Goal: Navigation & Orientation: Find specific page/section

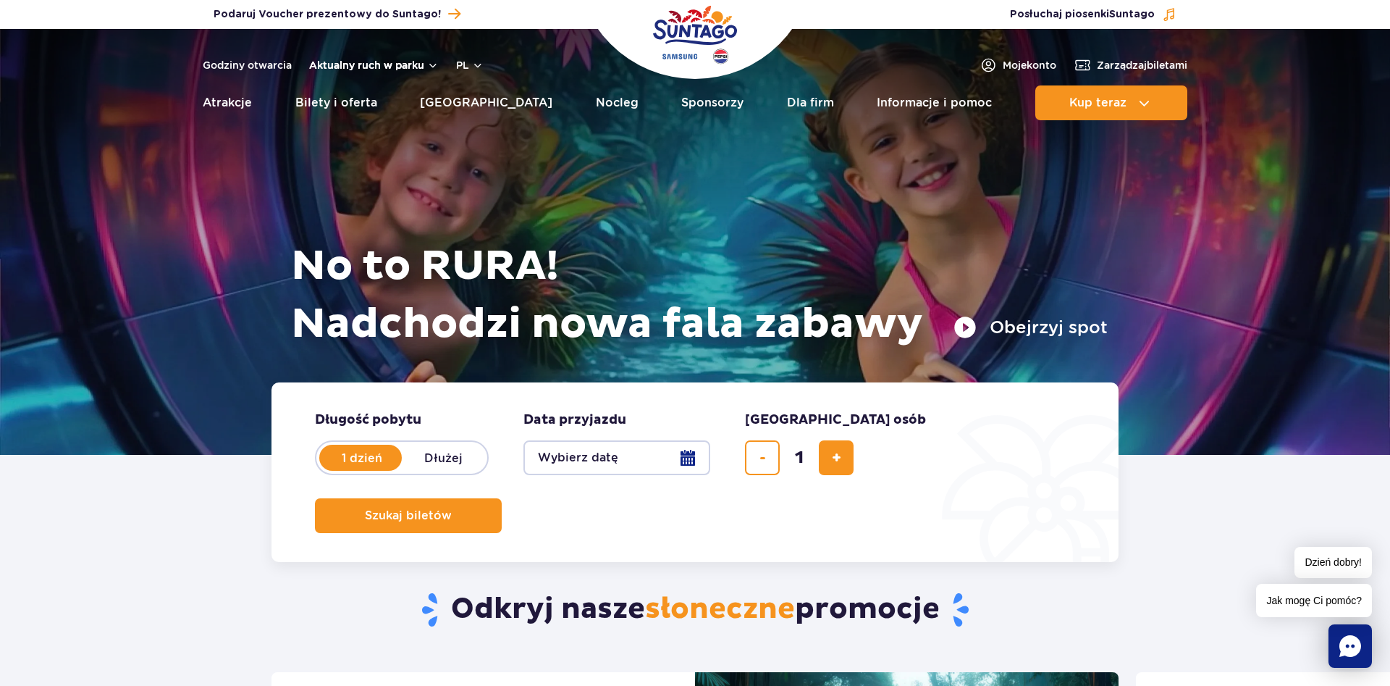
click at [390, 65] on button "Aktualny ruch w parku" at bounding box center [374, 65] width 130 height 12
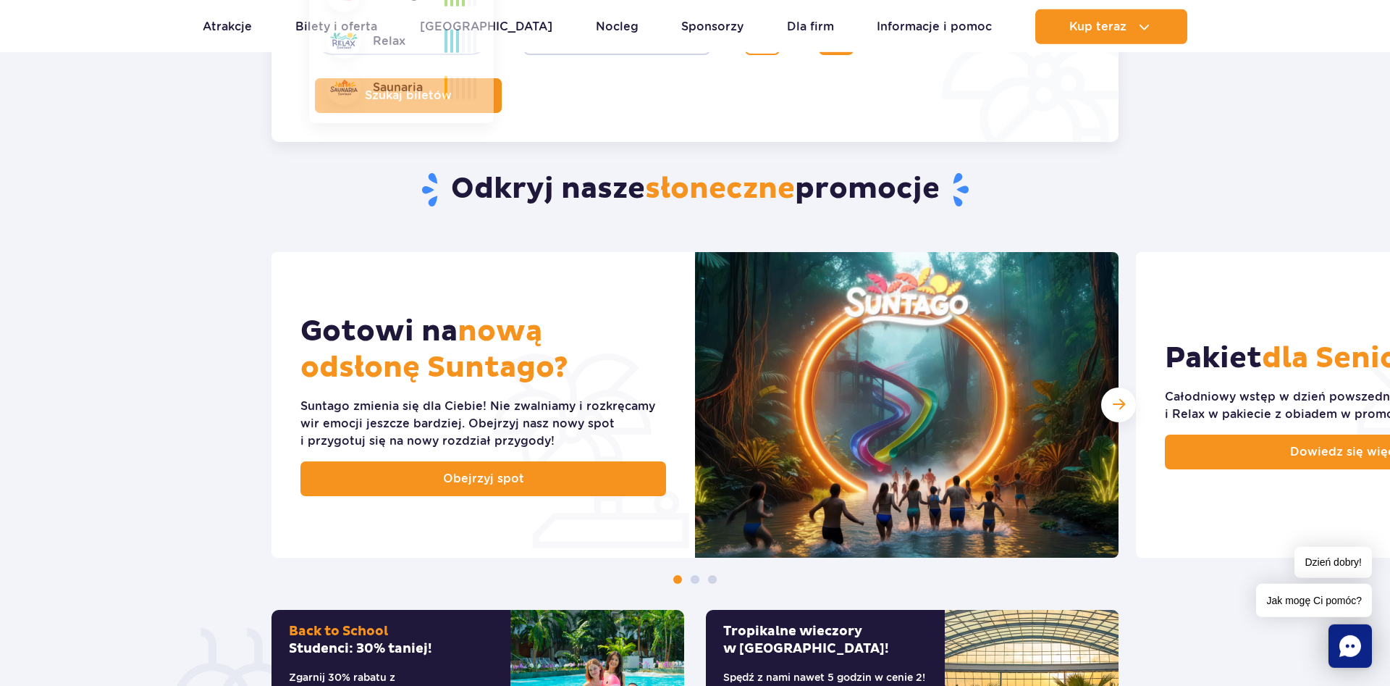
scroll to position [517, 0]
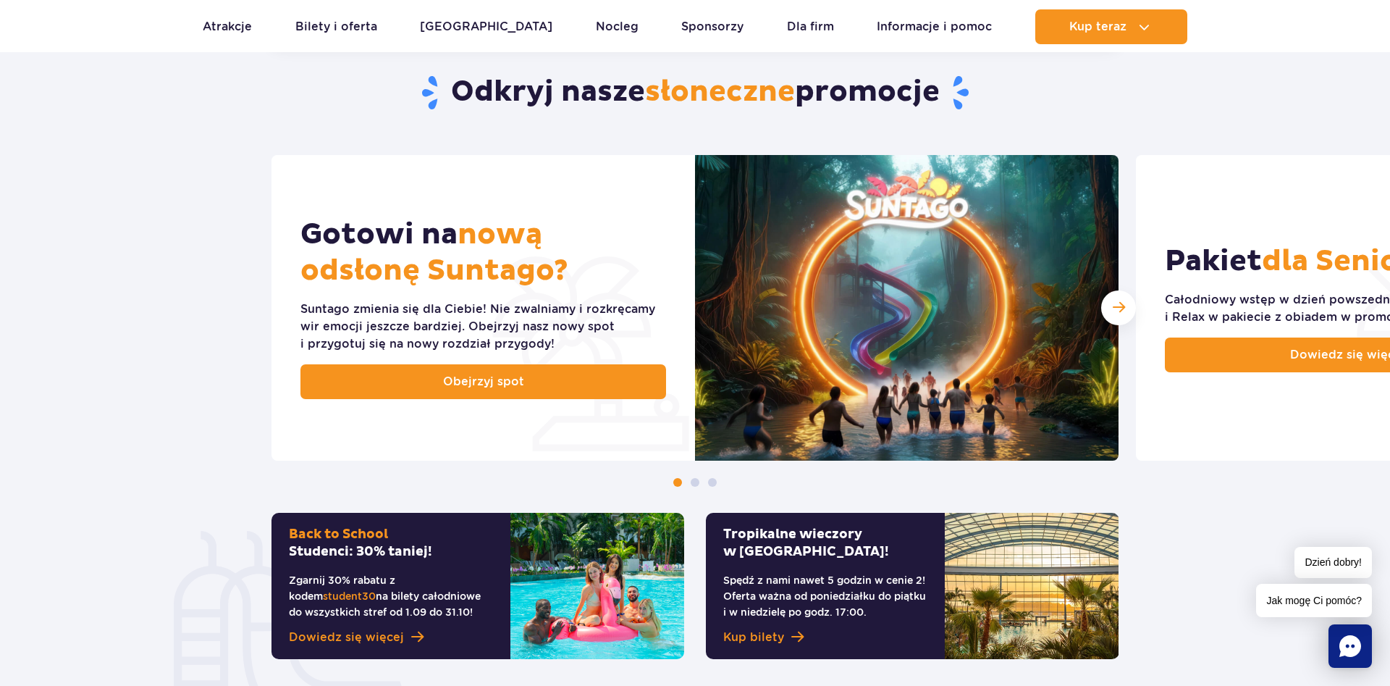
click at [931, 295] on img at bounding box center [907, 308] width 424 height 306
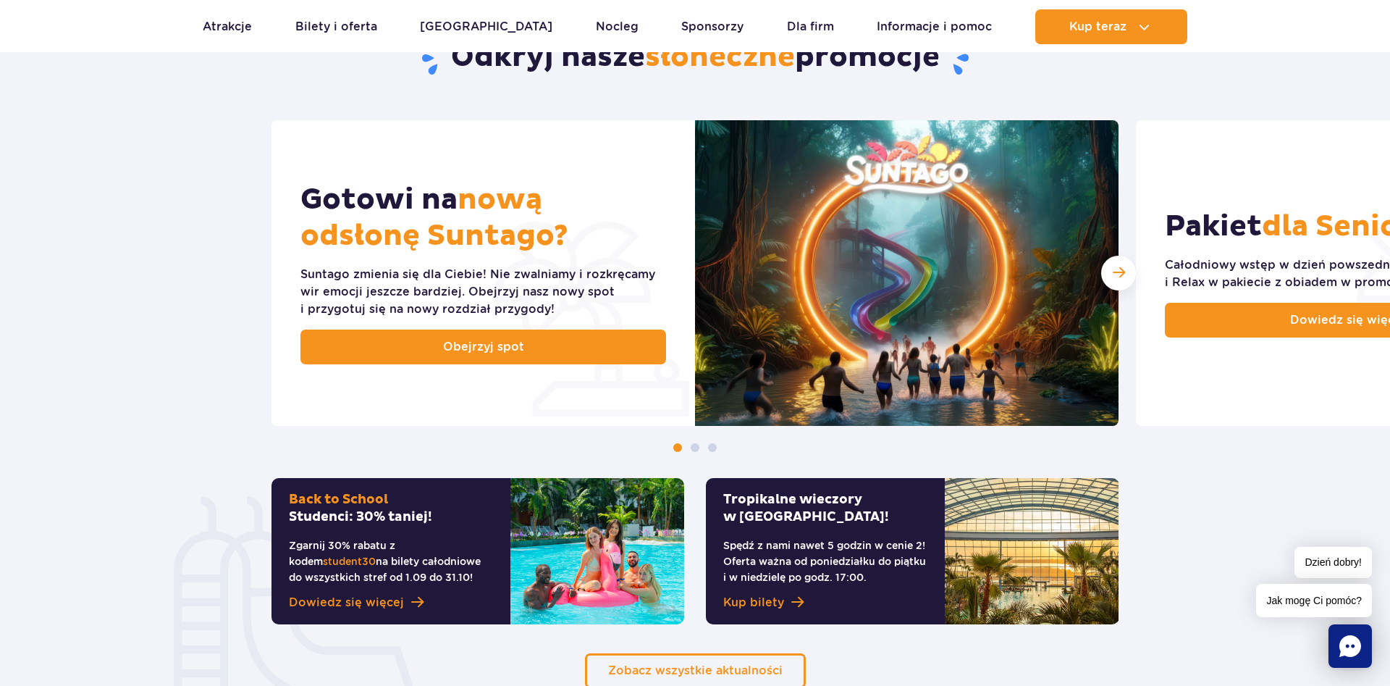
scroll to position [369, 0]
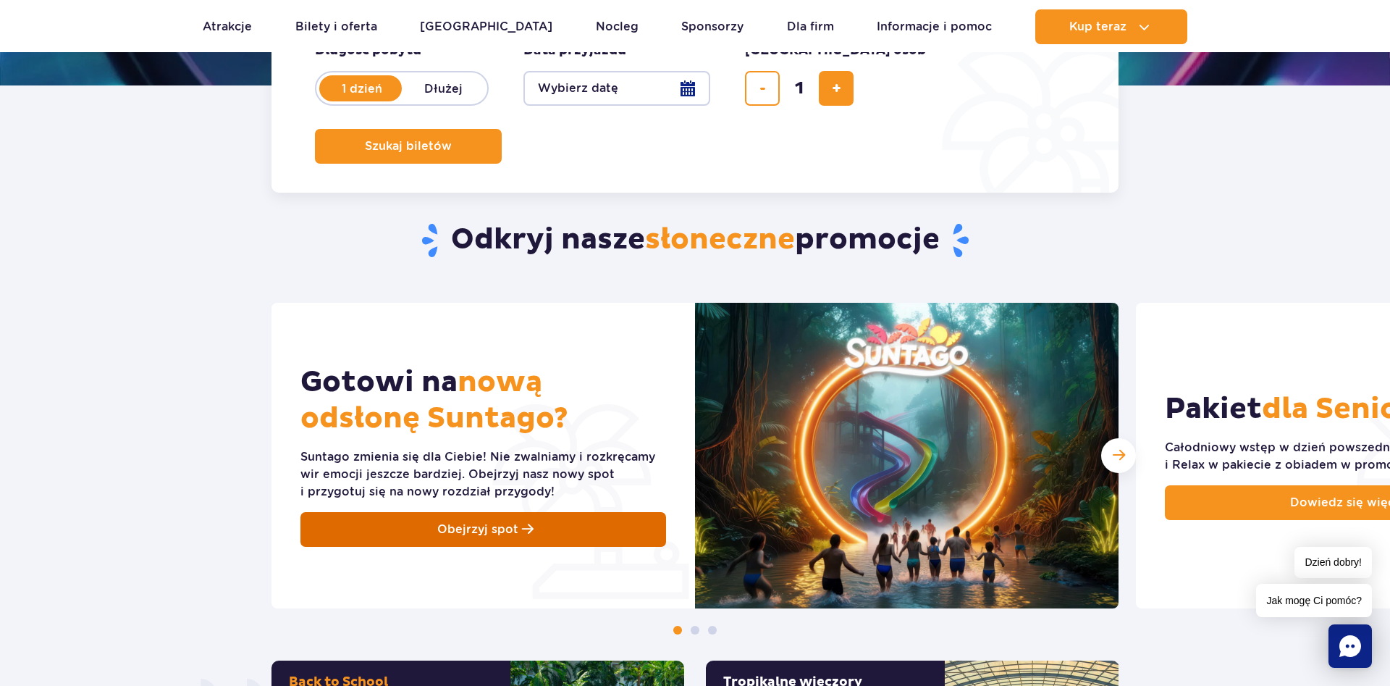
click at [435, 519] on link "Obejrzyj spot" at bounding box center [483, 529] width 366 height 35
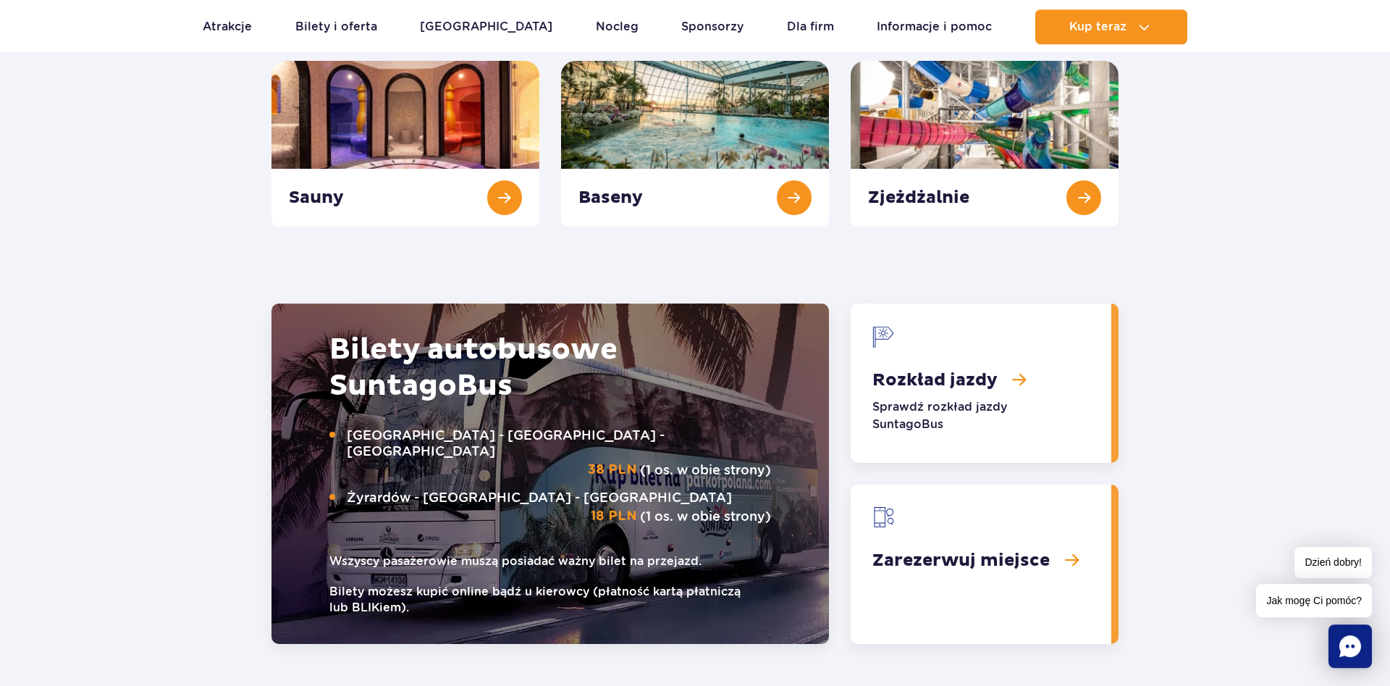
scroll to position [1477, 0]
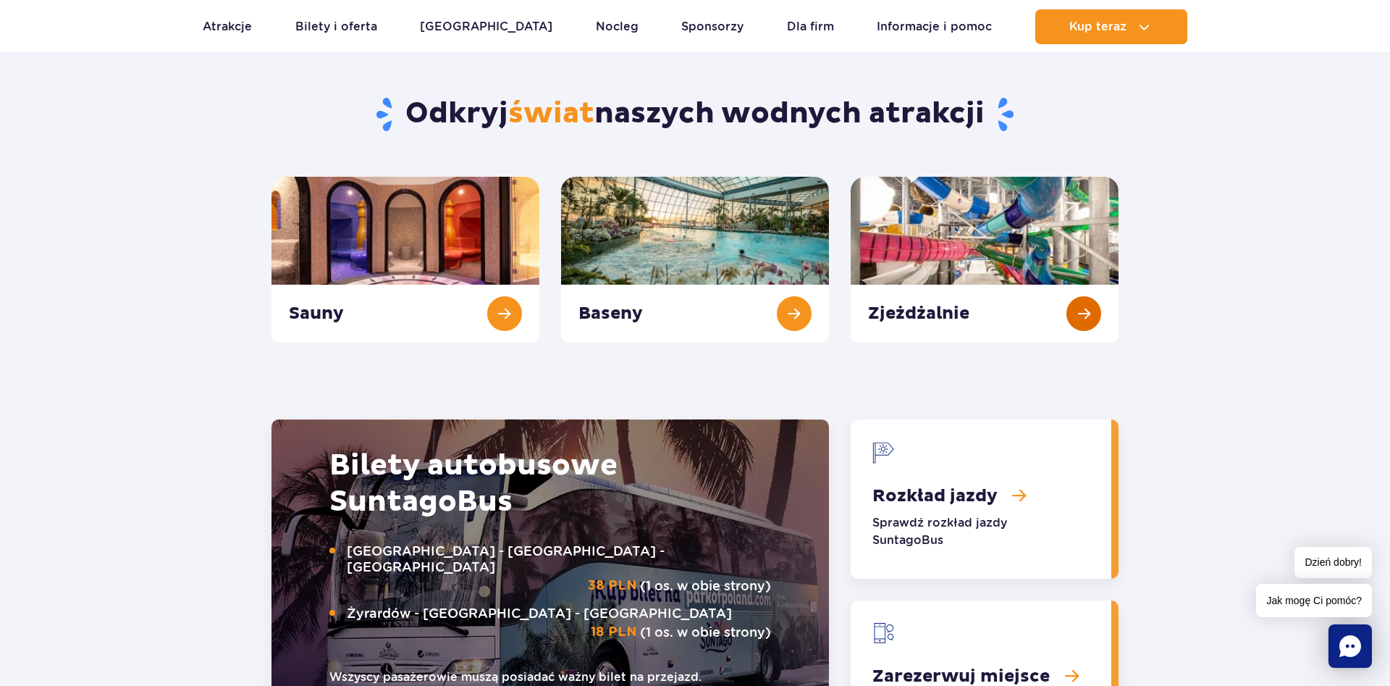
click at [1091, 304] on link "Zjeżdżalnie" at bounding box center [985, 260] width 268 height 166
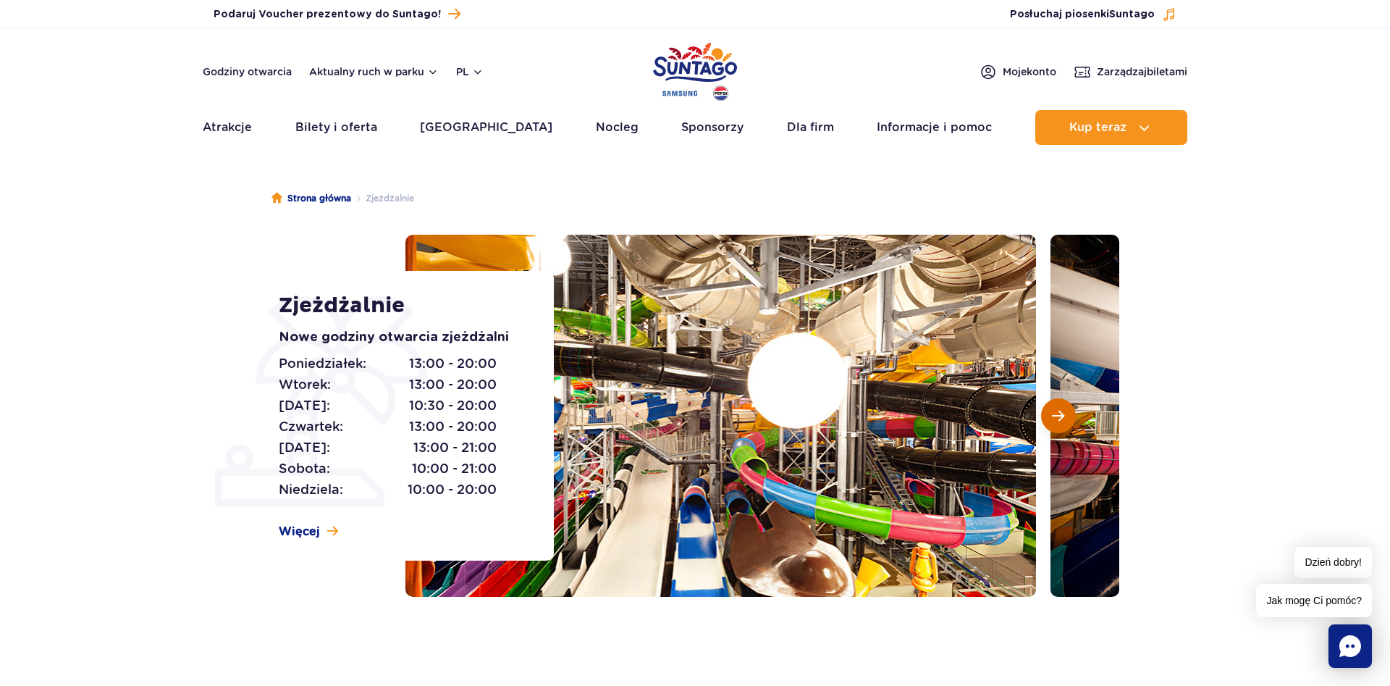
click at [1062, 415] on span "Następny slajd" at bounding box center [1058, 415] width 12 height 13
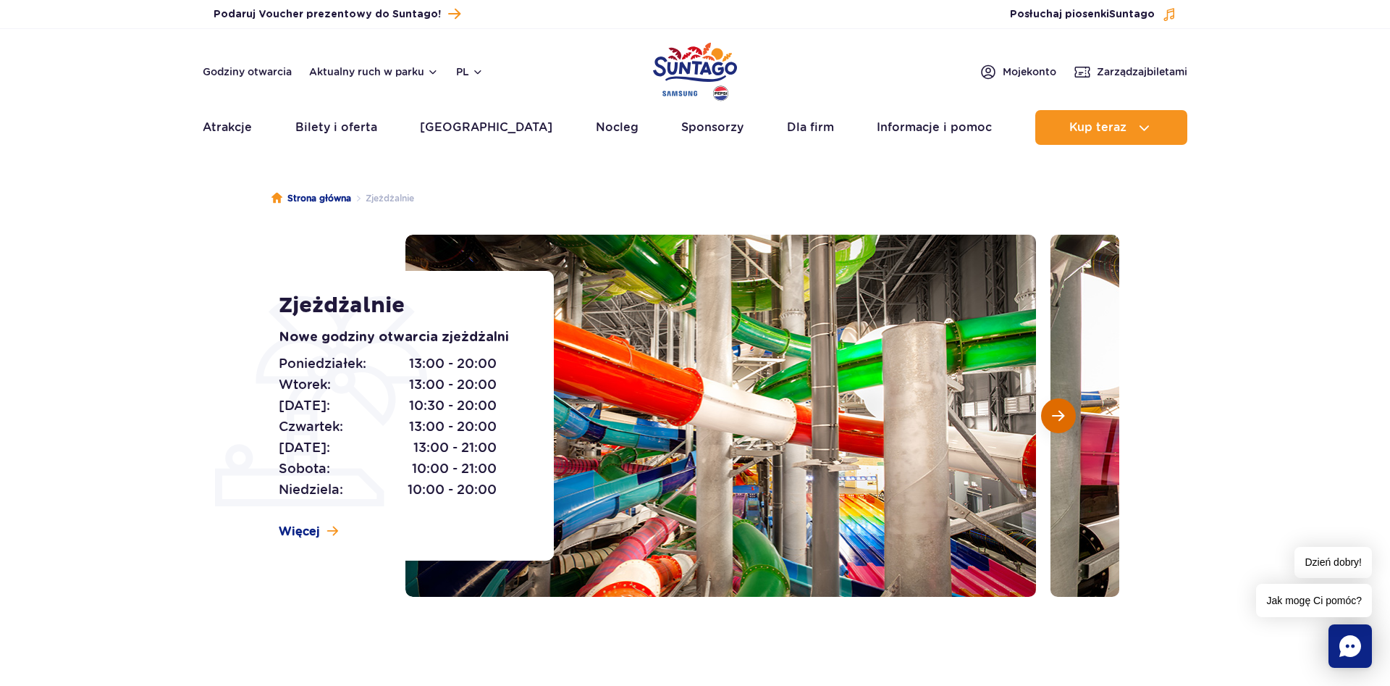
click at [1062, 415] on span "Następny slajd" at bounding box center [1058, 415] width 12 height 13
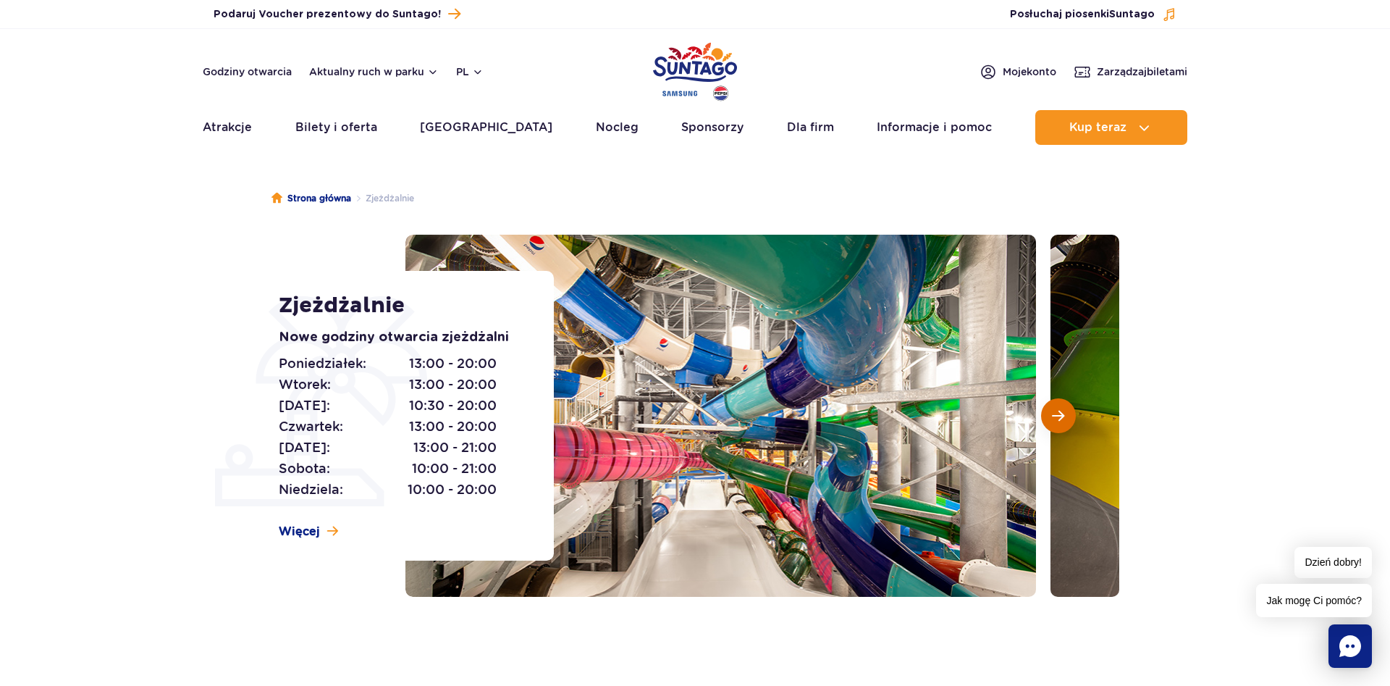
click at [1062, 415] on span "Następny slajd" at bounding box center [1058, 415] width 12 height 13
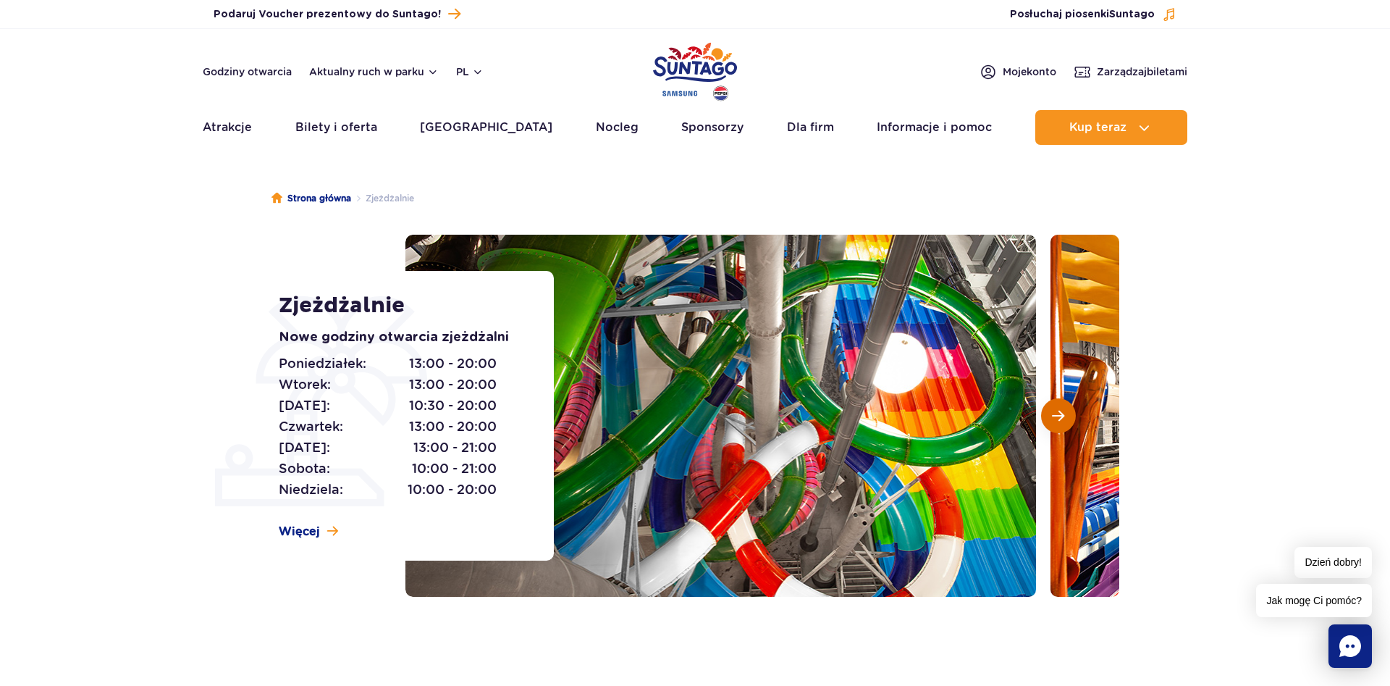
click at [1062, 415] on span "Następny slajd" at bounding box center [1058, 415] width 12 height 13
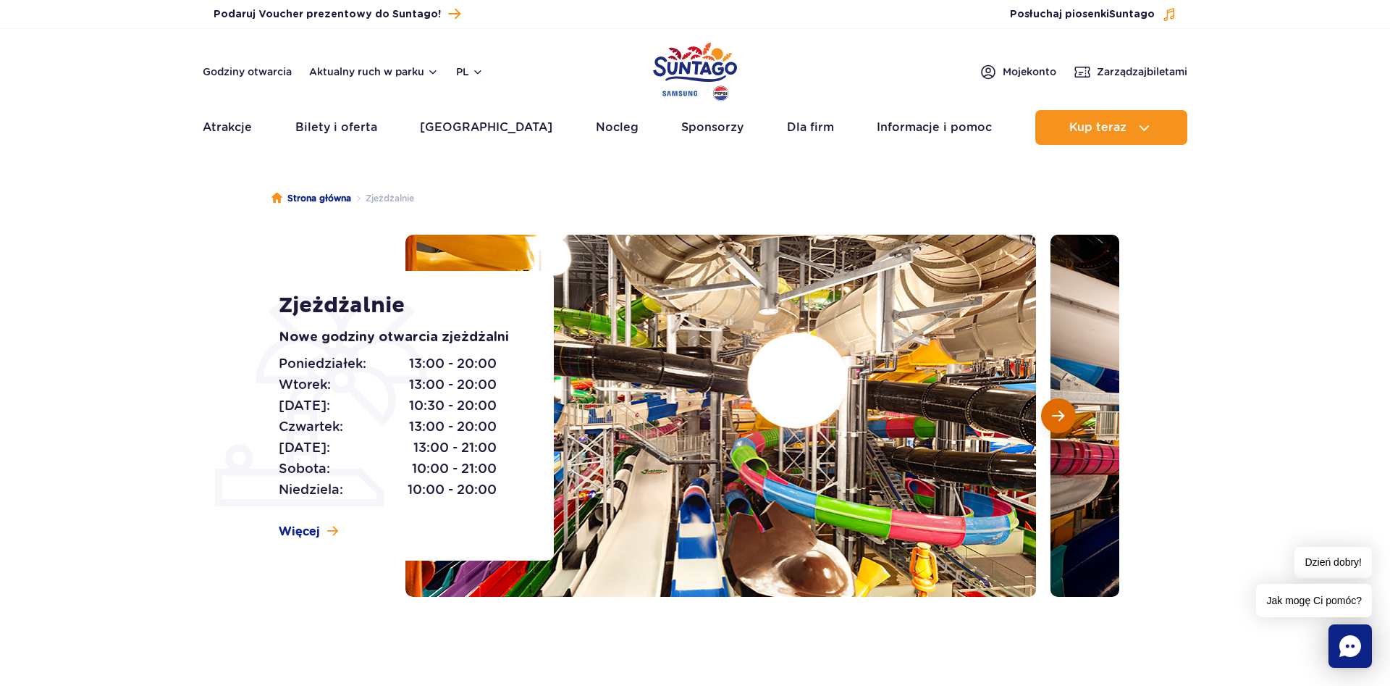
click at [1062, 415] on span "Następny slajd" at bounding box center [1058, 415] width 12 height 13
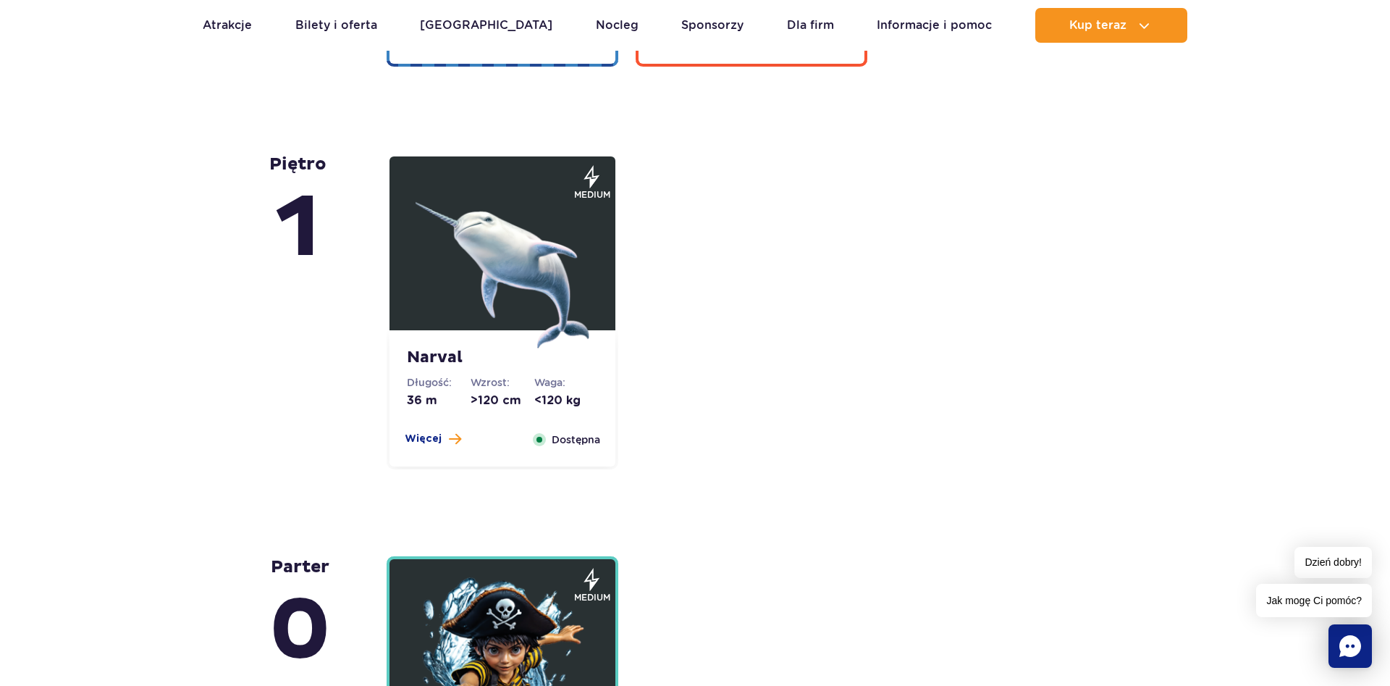
scroll to position [3545, 0]
